Goal: Task Accomplishment & Management: Manage account settings

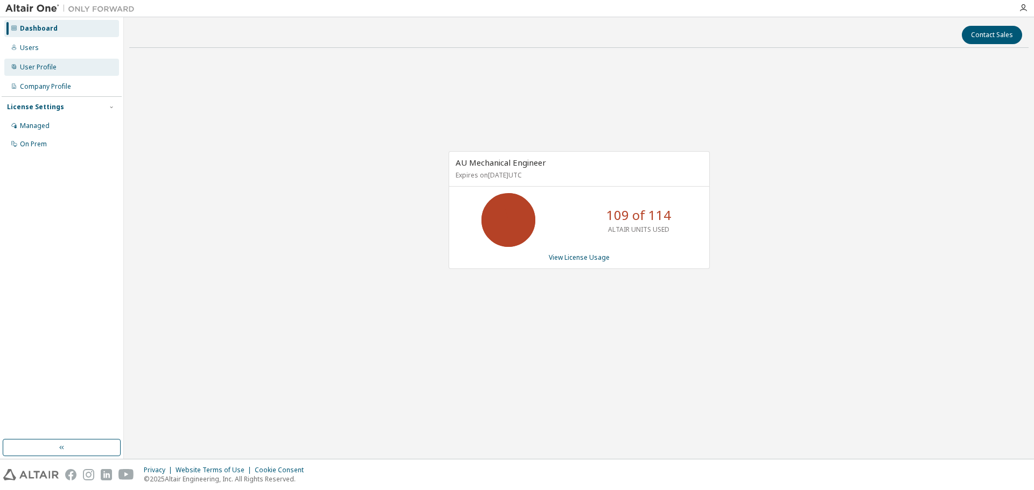
click at [60, 70] on div "User Profile" at bounding box center [61, 67] width 115 height 17
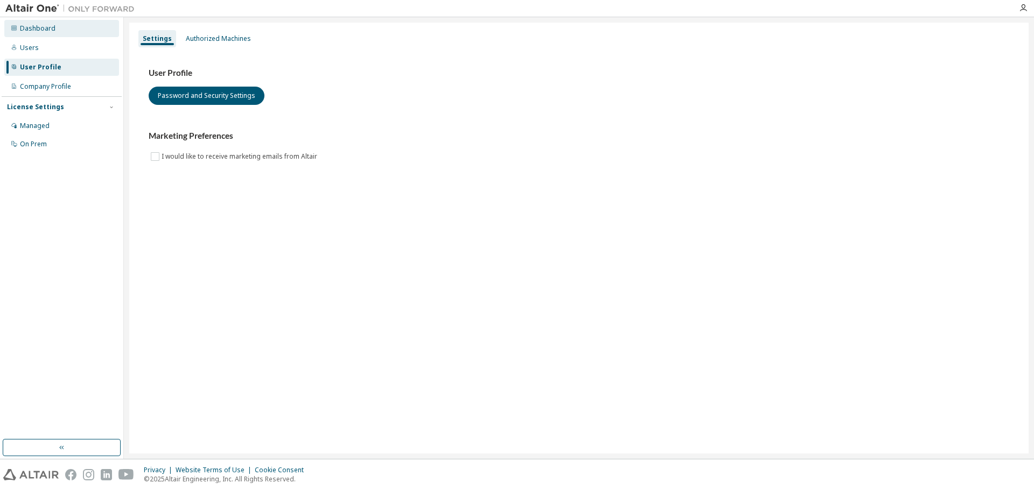
click at [55, 25] on div "Dashboard" at bounding box center [61, 28] width 115 height 17
